Goal: Navigation & Orientation: Find specific page/section

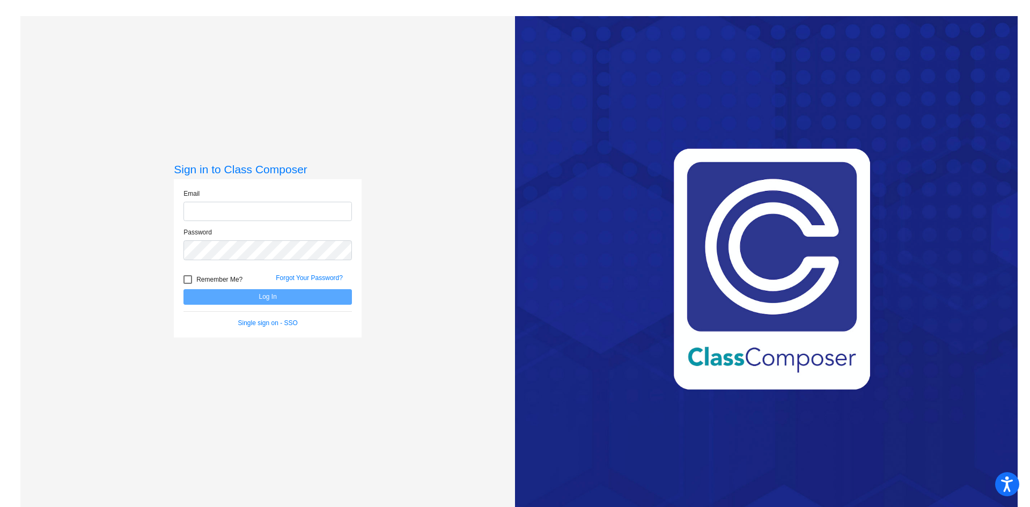
type input "[EMAIL_ADDRESS][PERSON_NAME][DOMAIN_NAME]"
click at [259, 298] on button "Log In" at bounding box center [267, 297] width 168 height 16
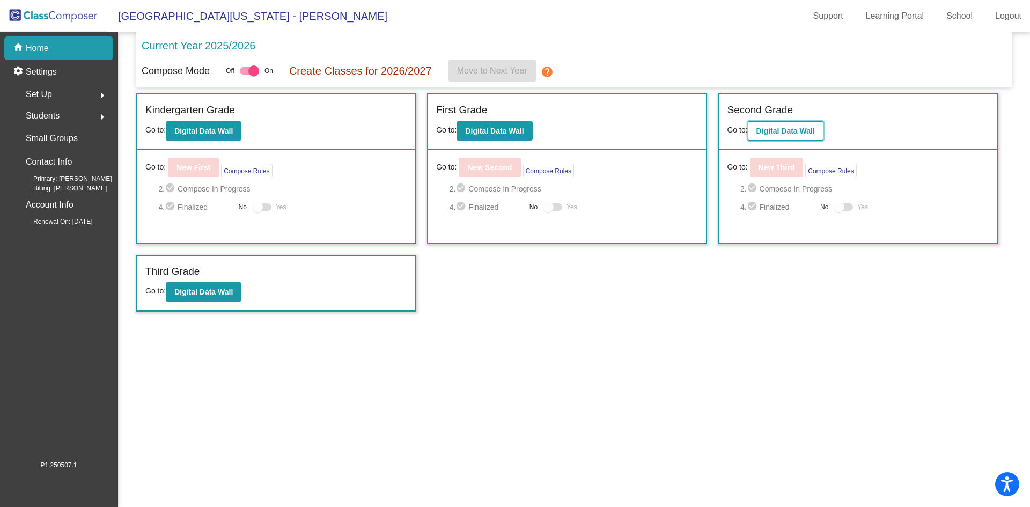
click at [794, 132] on b "Digital Data Wall" at bounding box center [785, 131] width 58 height 9
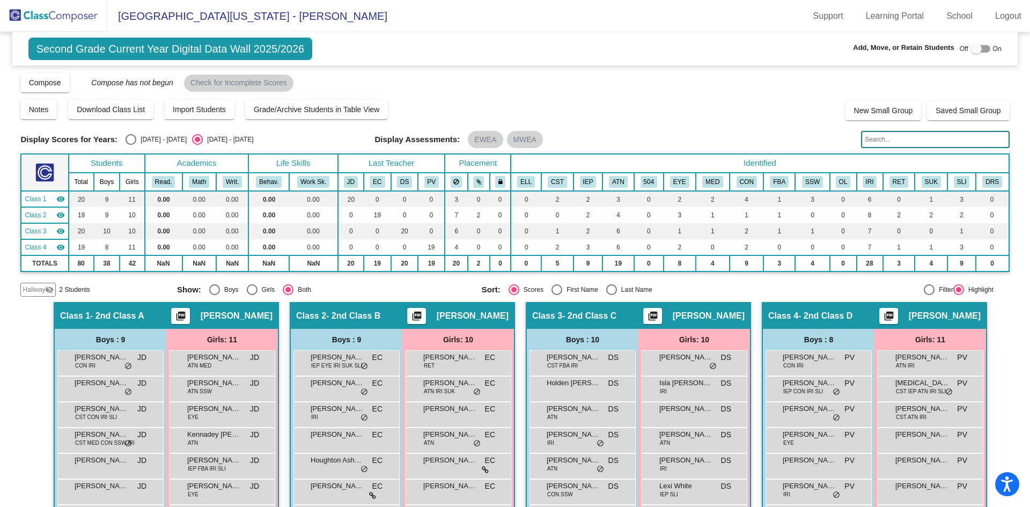
click at [31, 290] on span "Hallway" at bounding box center [34, 290] width 23 height 10
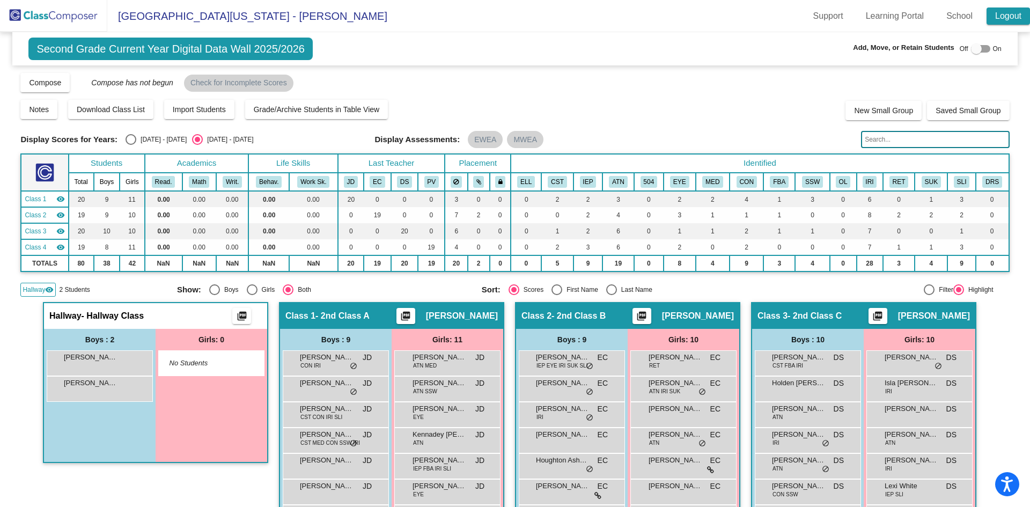
click at [1003, 17] on link "Logout" at bounding box center [1007, 16] width 43 height 17
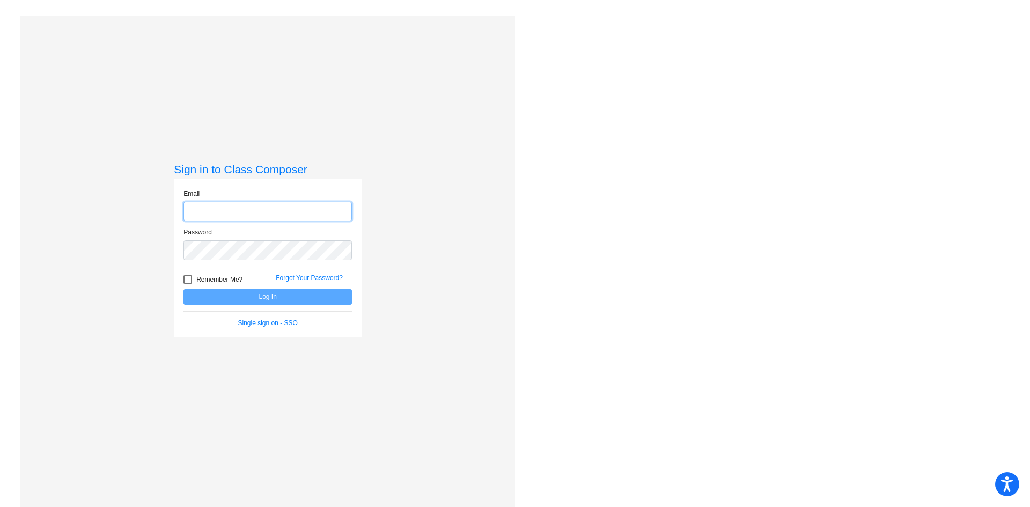
type input "[EMAIL_ADDRESS][PERSON_NAME][DOMAIN_NAME]"
